Goal: Task Accomplishment & Management: Manage account settings

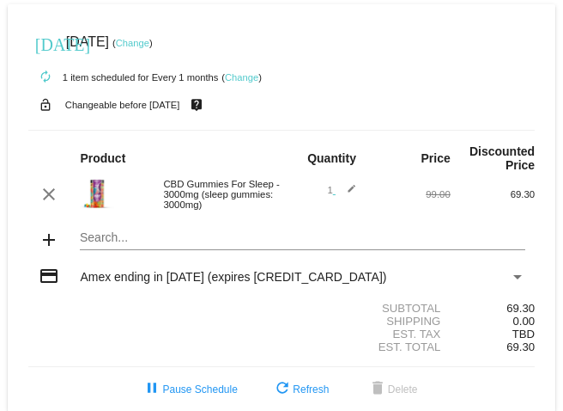
click at [149, 41] on link "Change" at bounding box center [132, 43] width 33 height 10
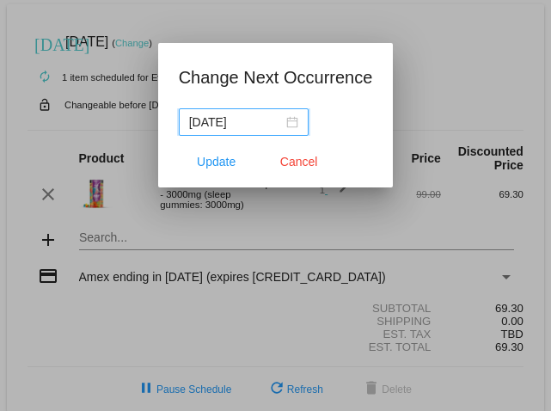
drag, startPoint x: 236, startPoint y: 120, endPoint x: 222, endPoint y: 123, distance: 14.8
click at [222, 123] on input "[DATE]" at bounding box center [236, 122] width 94 height 19
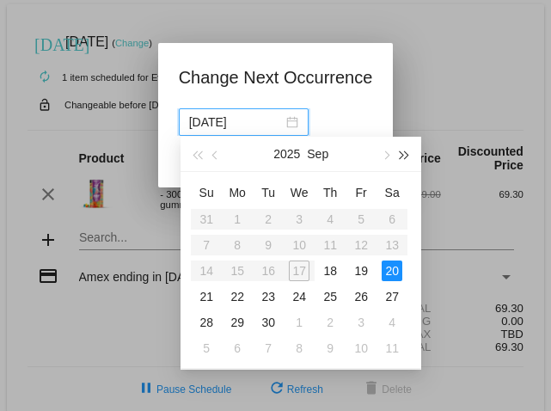
click at [400, 154] on span "button" at bounding box center [404, 155] width 9 height 9
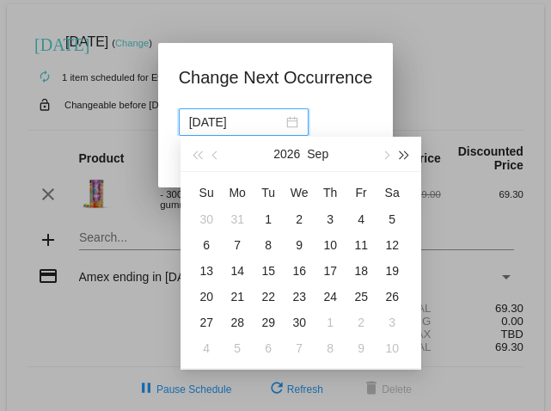
click at [404, 154] on span "button" at bounding box center [404, 155] width 9 height 9
click at [211, 155] on button "button" at bounding box center [216, 154] width 19 height 34
click at [211, 153] on button "button" at bounding box center [216, 154] width 19 height 34
click at [212, 153] on button "button" at bounding box center [216, 154] width 19 height 34
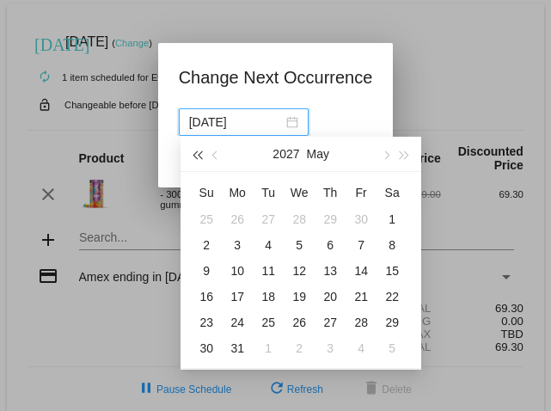
click at [199, 155] on span "button" at bounding box center [196, 155] width 9 height 9
click at [198, 155] on span "button" at bounding box center [196, 155] width 9 height 9
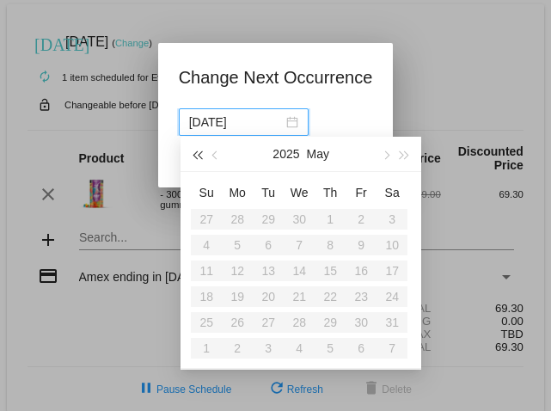
click at [198, 155] on span "button" at bounding box center [196, 155] width 9 height 9
click at [386, 155] on span "button" at bounding box center [385, 155] width 9 height 9
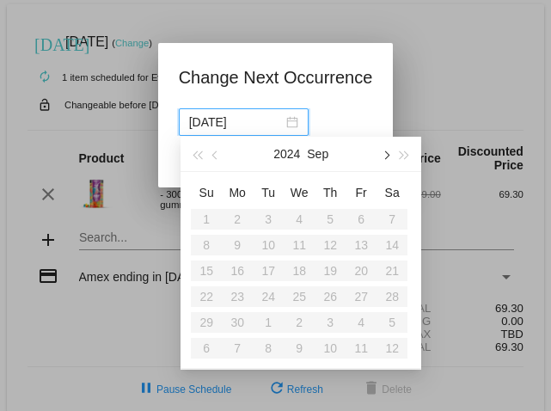
click at [386, 155] on span "button" at bounding box center [385, 155] width 9 height 9
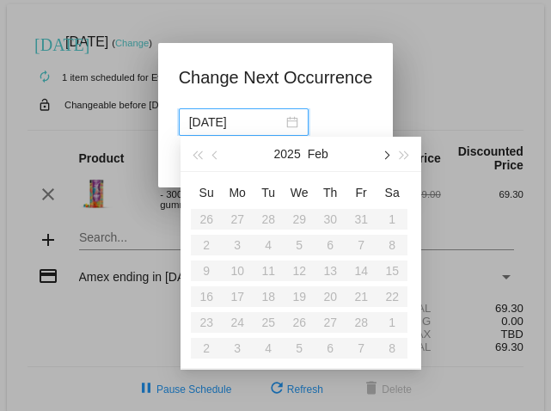
click at [386, 155] on span "button" at bounding box center [385, 155] width 9 height 9
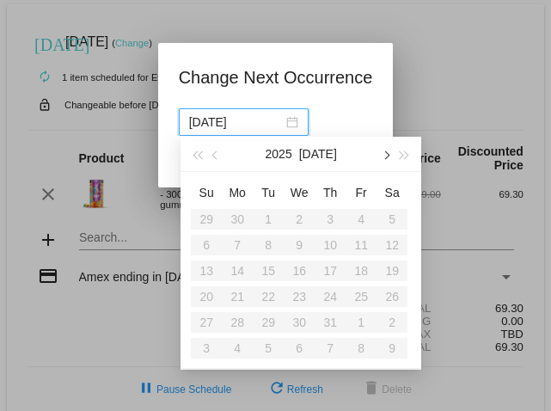
click at [386, 155] on span "button" at bounding box center [385, 155] width 9 height 9
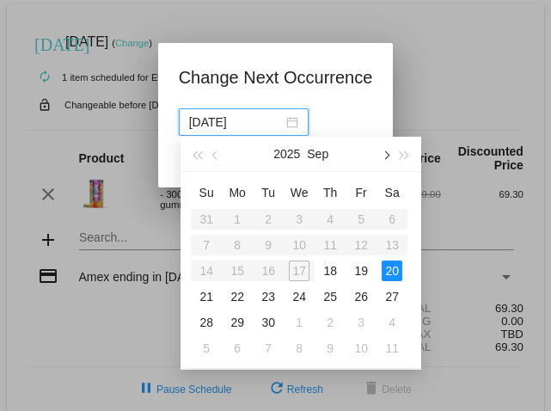
click at [386, 155] on span "button" at bounding box center [385, 155] width 9 height 9
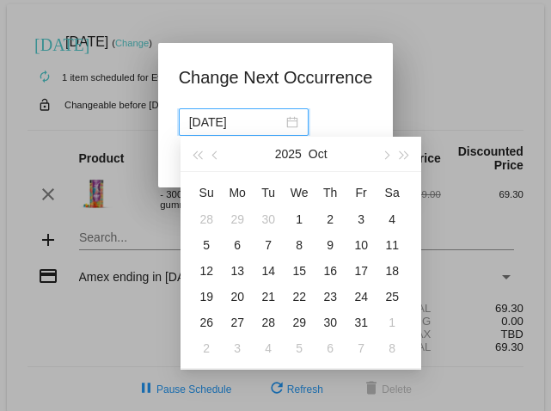
click at [239, 296] on div "20" at bounding box center [237, 296] width 21 height 21
type input "[DATE]"
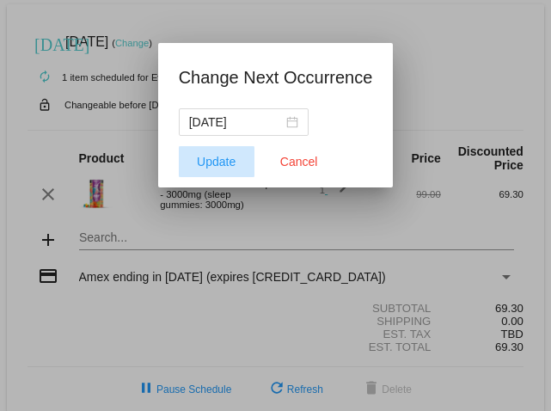
click at [228, 160] on span "Update" at bounding box center [216, 162] width 39 height 14
